Goal: Information Seeking & Learning: Learn about a topic

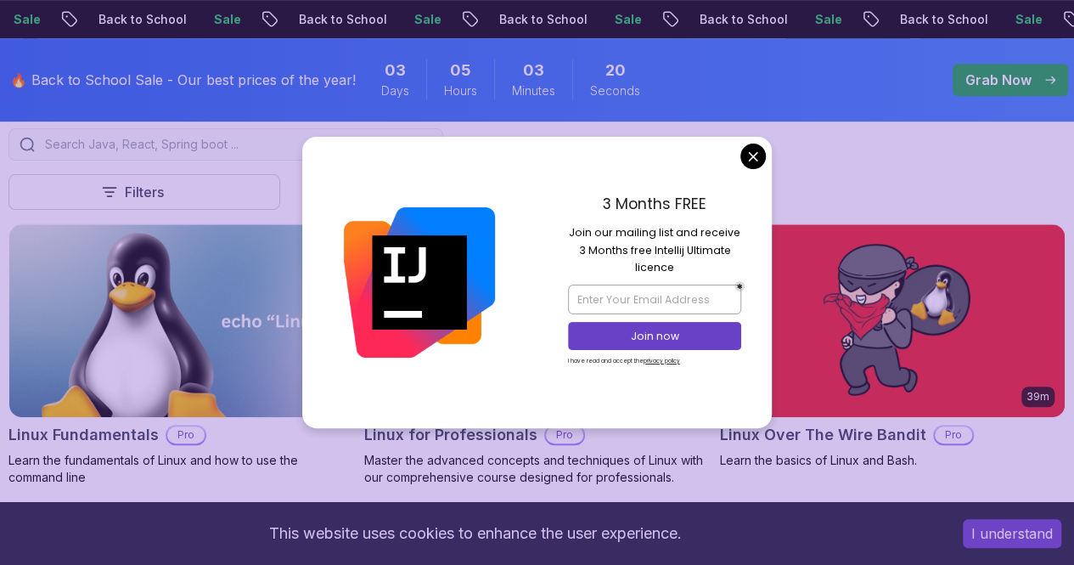
scroll to position [255, 0]
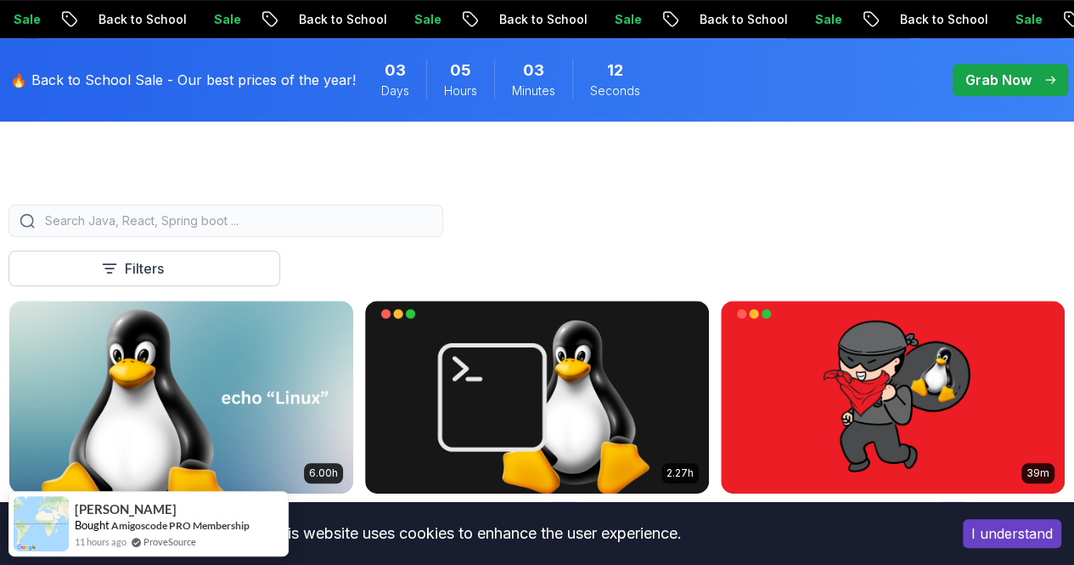
scroll to position [509, 0]
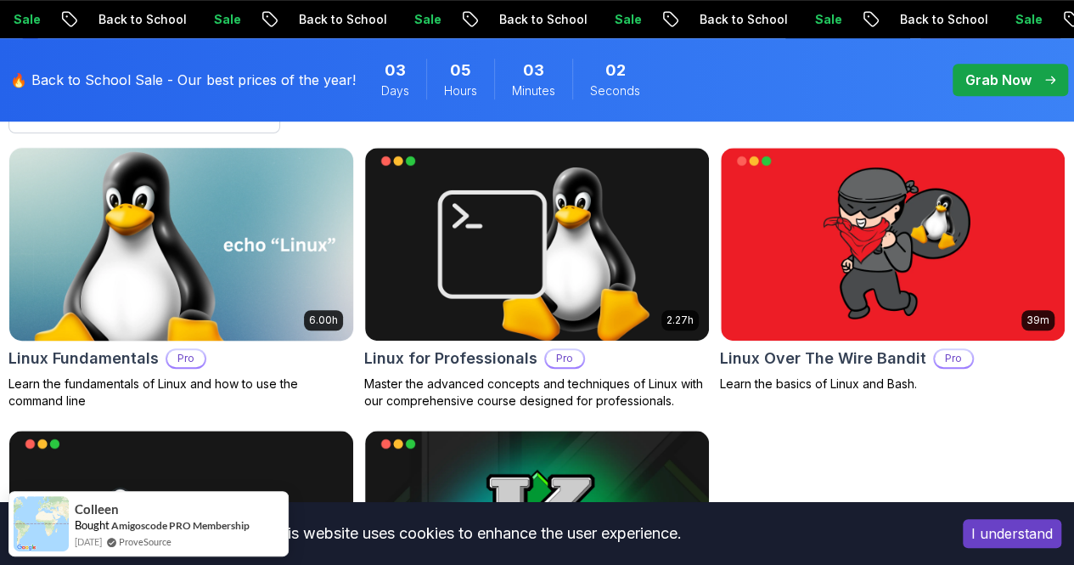
click at [362, 194] on img at bounding box center [181, 244] width 361 height 202
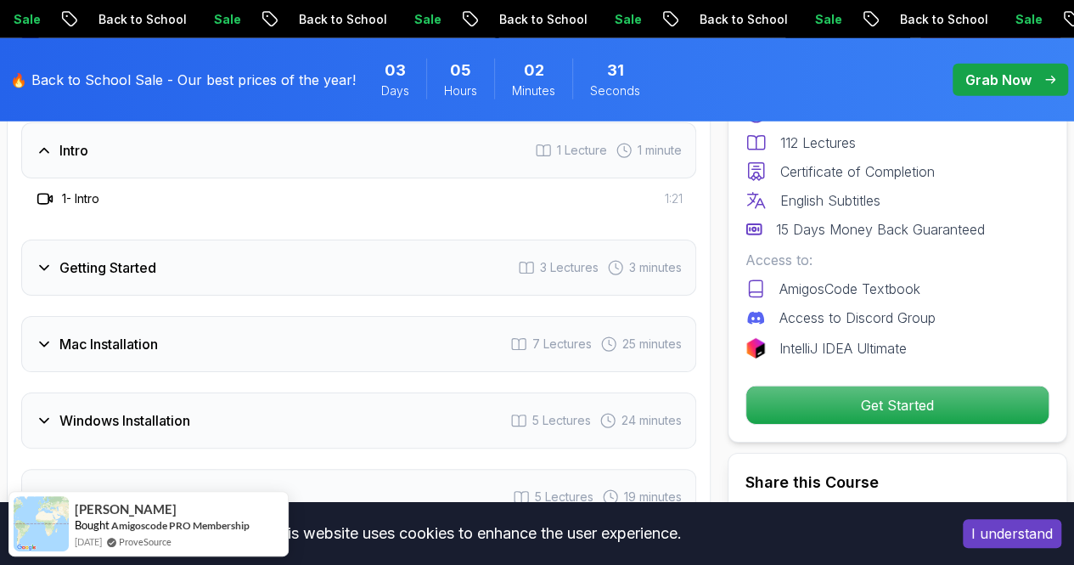
scroll to position [2292, 0]
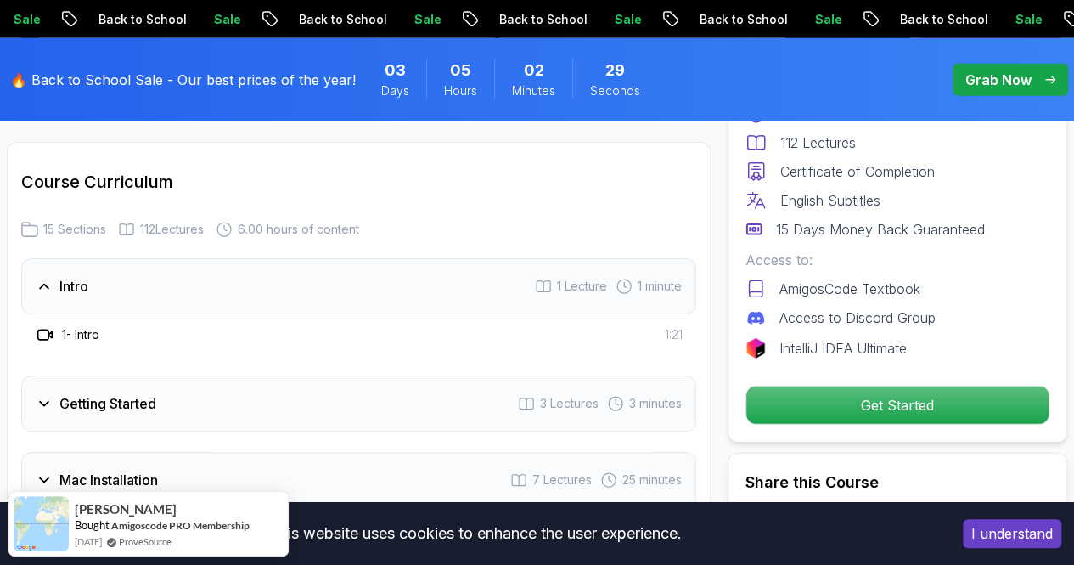
click at [148, 289] on div "Intro 1 Lecture 1 minute" at bounding box center [358, 286] width 675 height 56
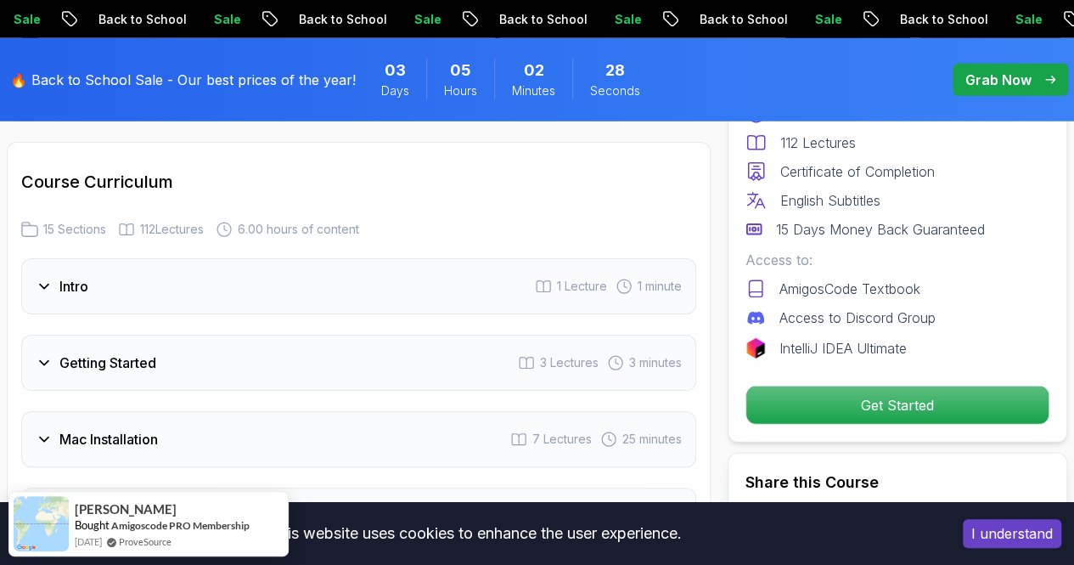
click at [132, 278] on div "Intro 1 Lecture 1 minute" at bounding box center [358, 286] width 675 height 56
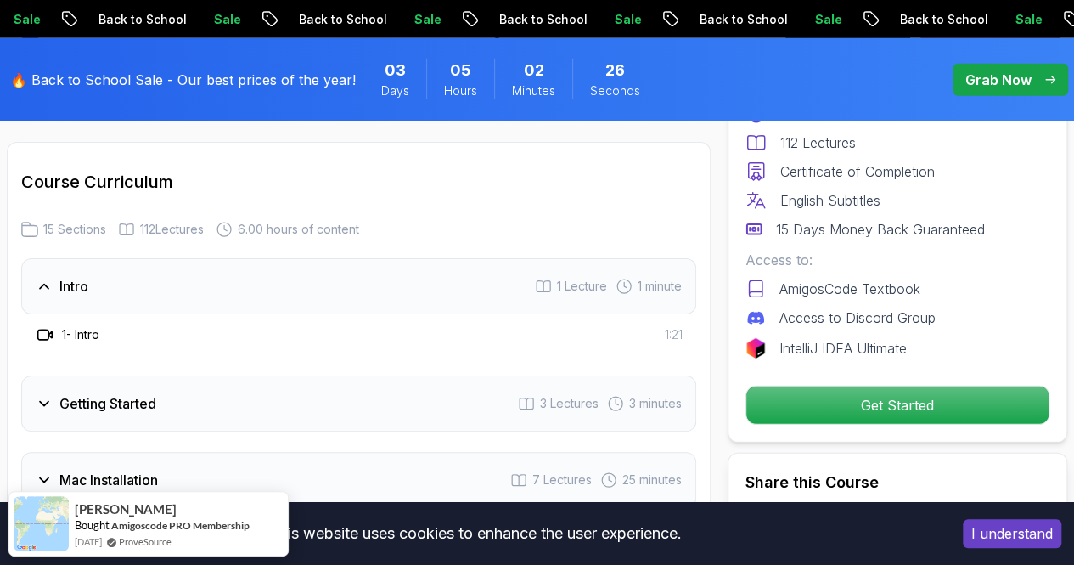
click at [587, 283] on span "1 Lecture" at bounding box center [582, 286] width 50 height 17
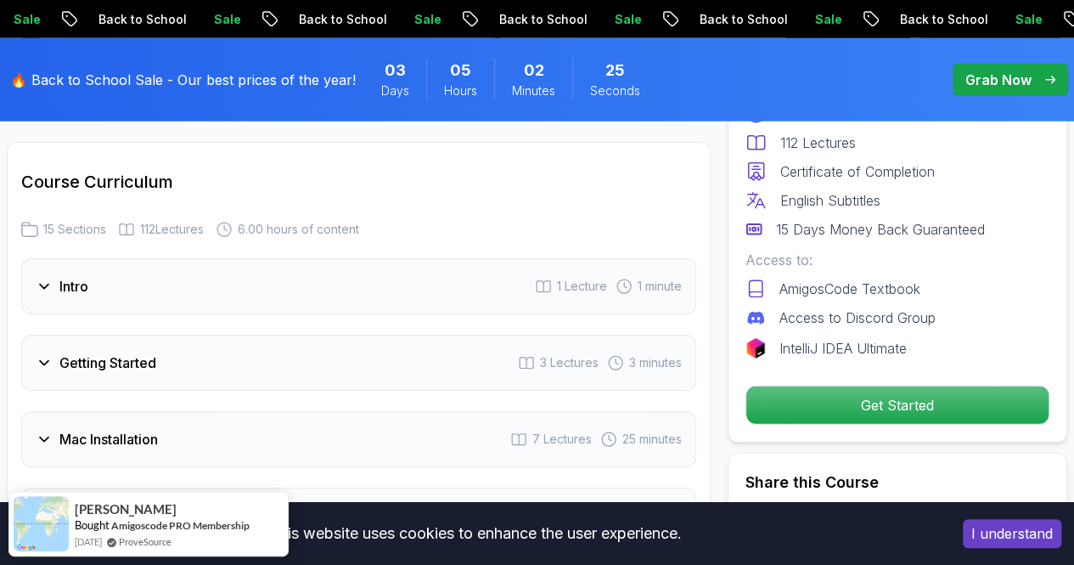
click at [589, 279] on span "1 Lecture" at bounding box center [582, 286] width 50 height 17
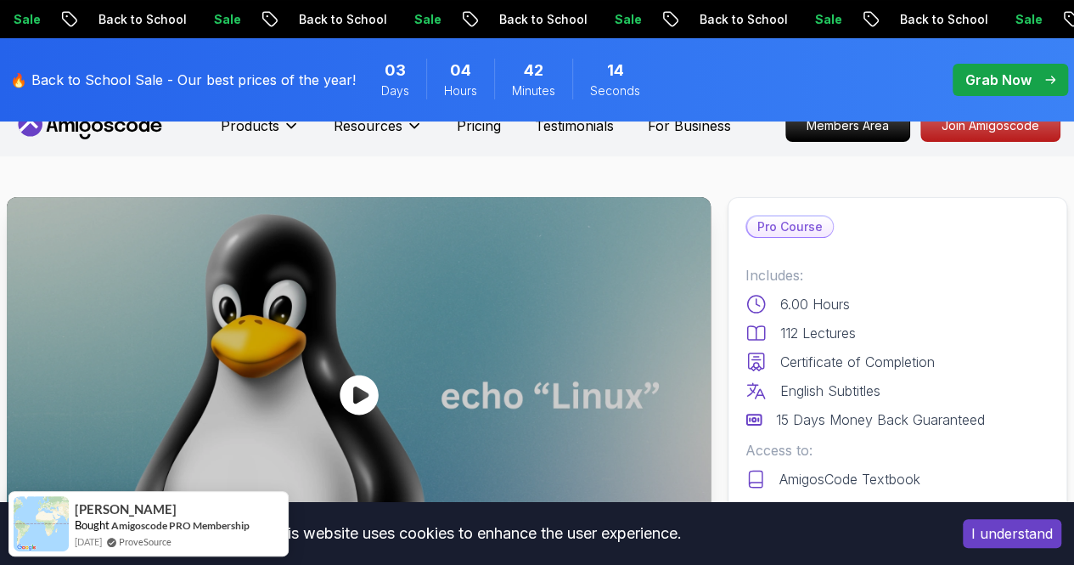
scroll to position [0, 0]
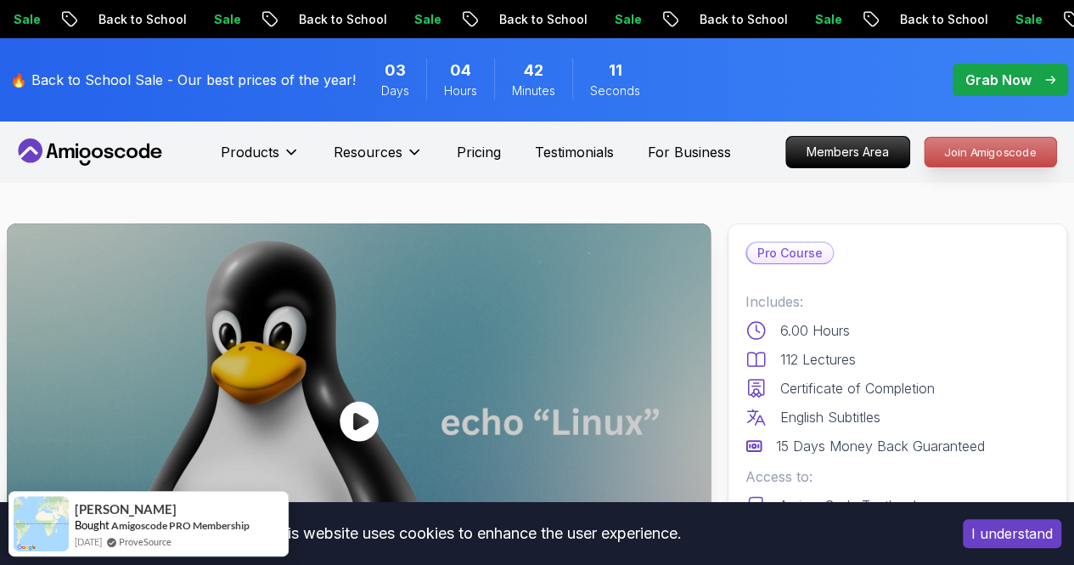
click at [963, 154] on p "Join Amigoscode" at bounding box center [990, 152] width 132 height 29
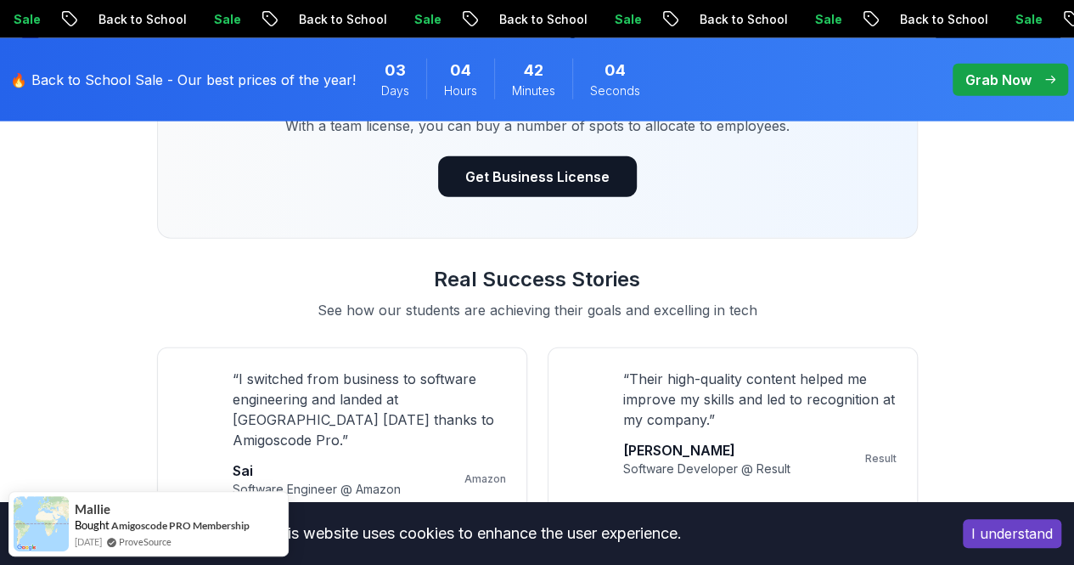
scroll to position [2037, 0]
